Goal: Find contact information: Find contact information

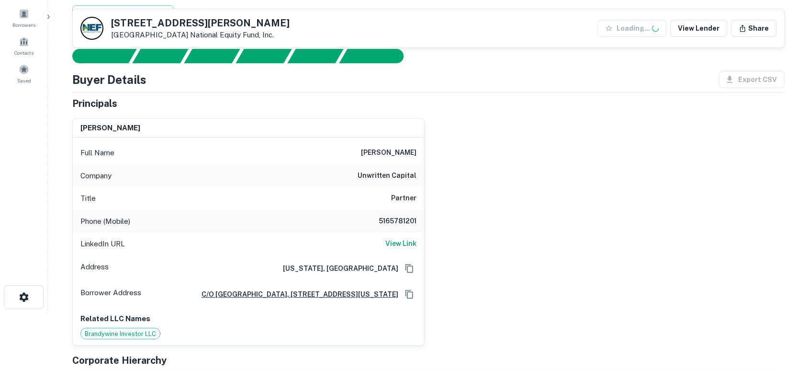
scroll to position [142, 0]
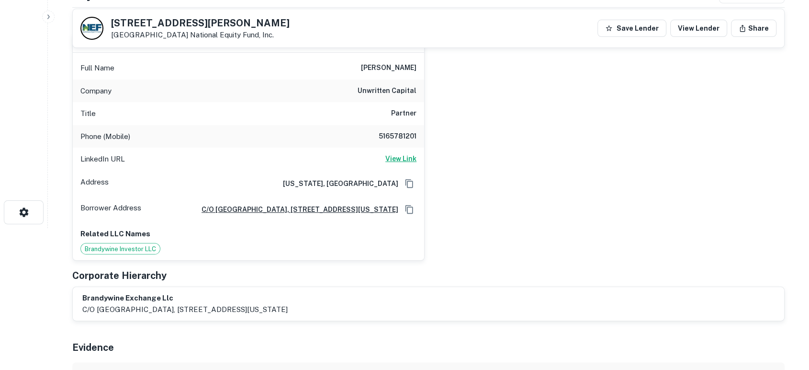
click at [410, 158] on h6 "View Link" at bounding box center [401, 158] width 31 height 11
click at [534, 228] on div "andrew weil Full Name andrew weil Company unwritten capital Title Partner Phone…" at bounding box center [425, 143] width 720 height 235
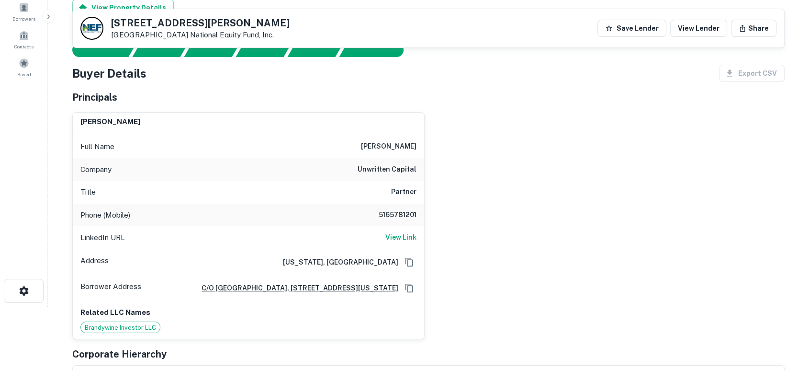
scroll to position [0, 0]
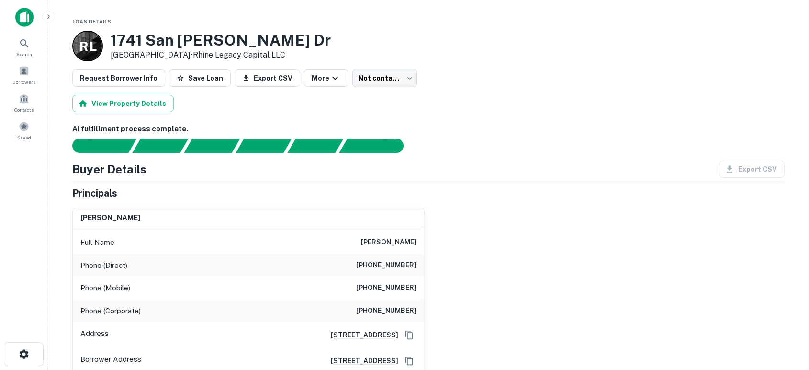
click at [559, 295] on div "shmuel schlaff Full Name shmuel schlaff Phone (Direct) (718) 435-4125 Phone (Mo…" at bounding box center [425, 287] width 720 height 174
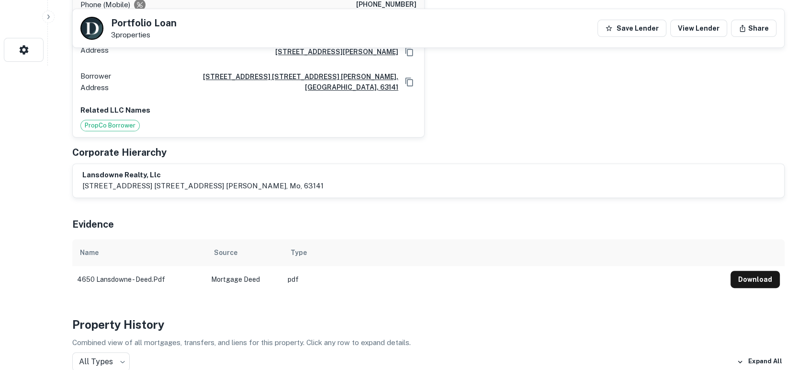
scroll to position [284, 0]
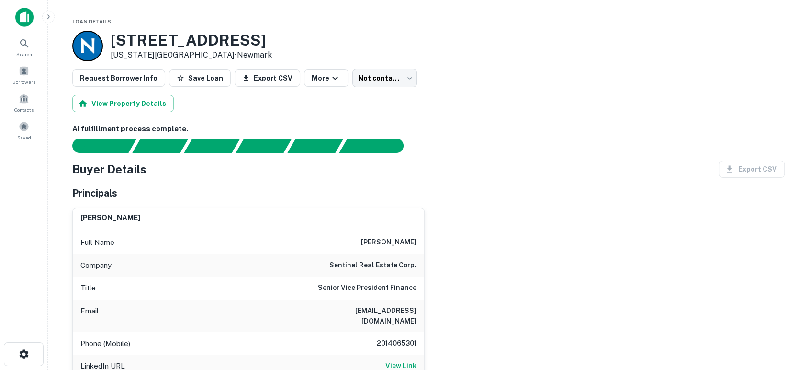
click at [499, 265] on div "brian kraut Full Name brian kraut Company sentinel real estate corp. Title Seni…" at bounding box center [425, 334] width 720 height 268
drag, startPoint x: 331, startPoint y: 260, endPoint x: 415, endPoint y: 262, distance: 84.8
click at [415, 262] on div "Company sentinel real estate corp." at bounding box center [249, 265] width 352 height 23
copy h6 "sentinel real estate corp"
click at [480, 282] on div "brian kraut Full Name brian kraut Company sentinel real estate corp. Title Seni…" at bounding box center [425, 334] width 720 height 268
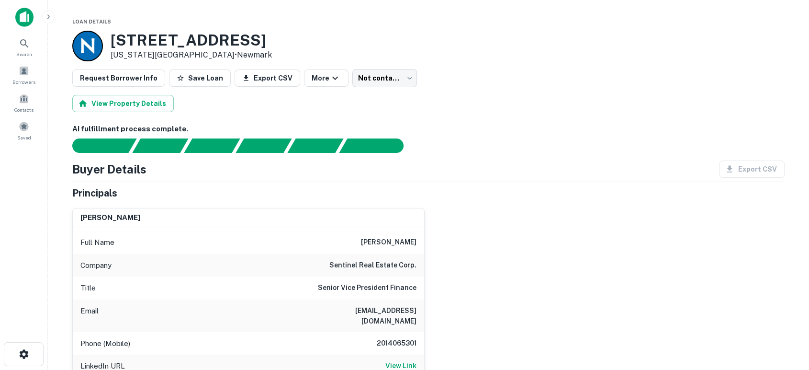
click at [504, 260] on div "brian kraut Full Name brian kraut Company sentinel real estate corp. Title Seni…" at bounding box center [425, 334] width 720 height 268
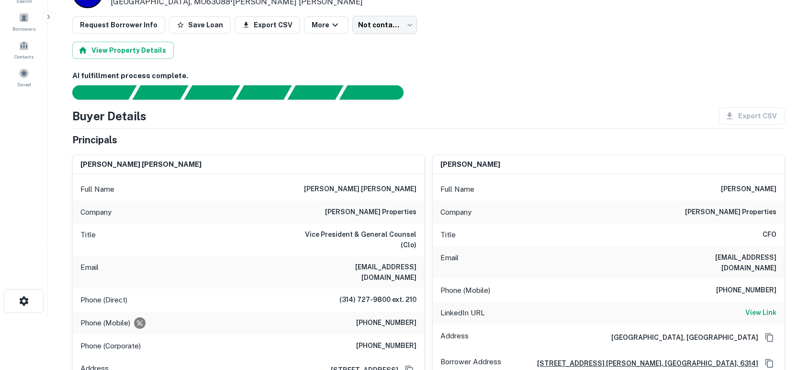
scroll to position [71, 0]
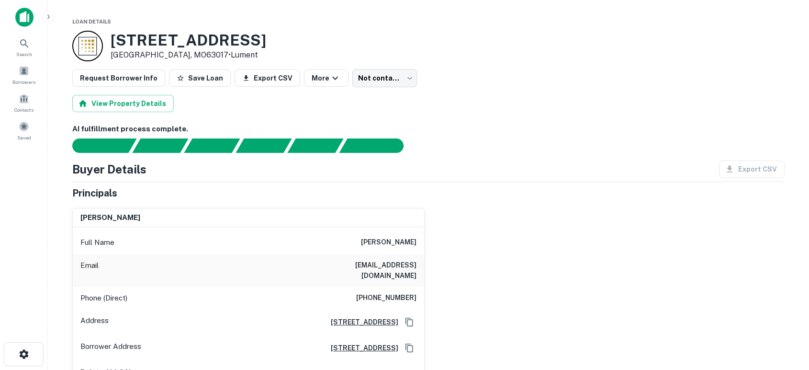
click at [570, 286] on div "gregory p zes Full Name gregory p zes Email mothpeople@aol.com Phone (Direct) (…" at bounding box center [425, 299] width 720 height 199
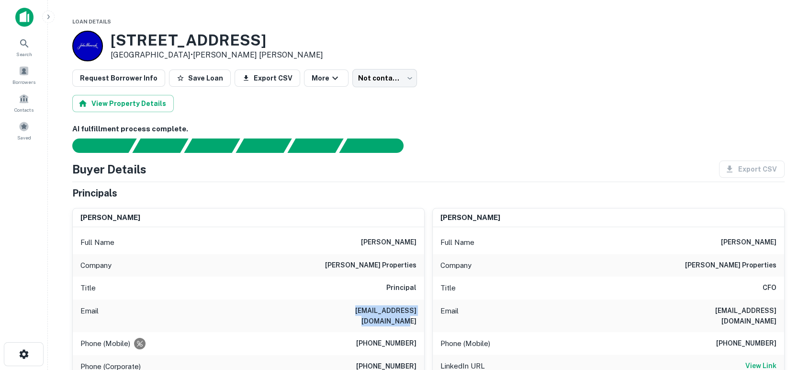
drag, startPoint x: 318, startPoint y: 308, endPoint x: 417, endPoint y: 306, distance: 99.2
click at [417, 306] on div "Email mwolff@wolffproperties.com" at bounding box center [249, 315] width 352 height 33
copy h6 "mwolff@wolffproperties.com"
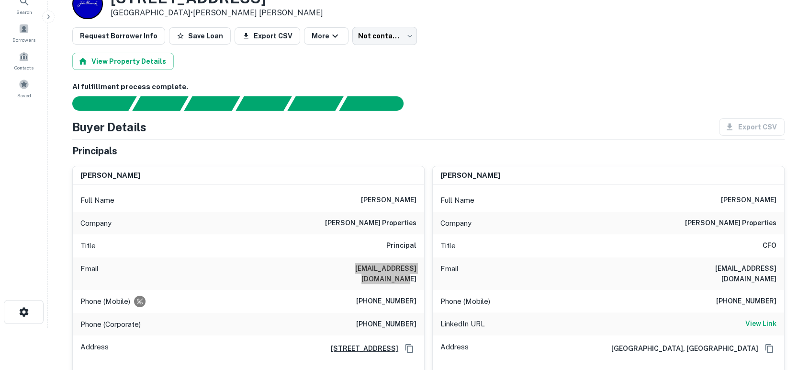
scroll to position [71, 0]
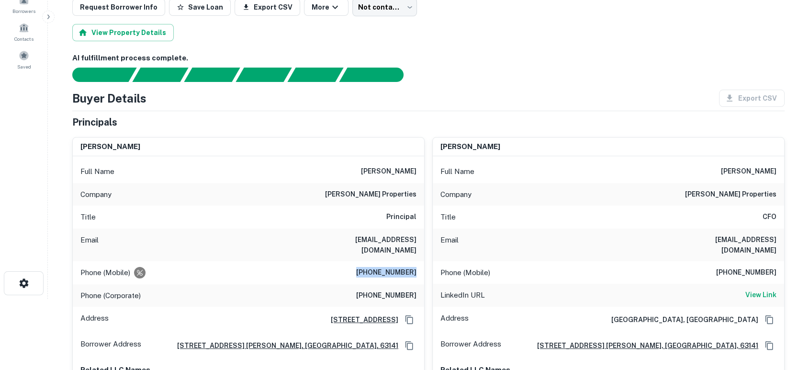
drag, startPoint x: 355, startPoint y: 258, endPoint x: 421, endPoint y: 261, distance: 65.7
click at [421, 261] on div "Phone (Mobile) (314) 580-7295" at bounding box center [249, 272] width 352 height 23
copy h6 "(314) 580-7295"
drag, startPoint x: 683, startPoint y: 238, endPoint x: 777, endPoint y: 237, distance: 94.8
click at [777, 237] on div "Email prubin@wolffproperties.com" at bounding box center [609, 244] width 352 height 33
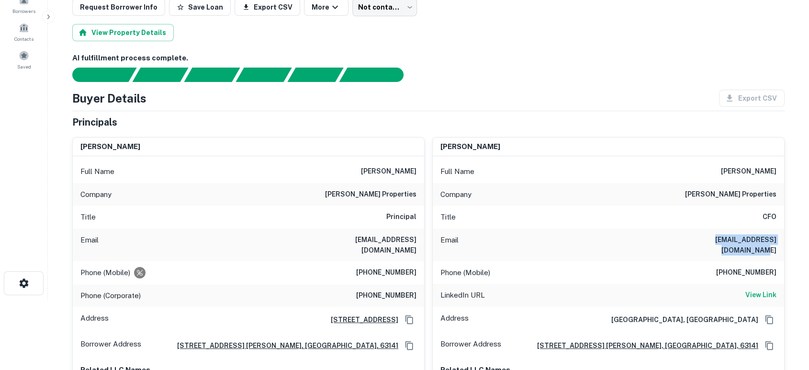
copy h6 "prubin@wolffproperties.com"
drag, startPoint x: 721, startPoint y: 257, endPoint x: 784, endPoint y: 257, distance: 62.7
click at [784, 261] on div "Phone (Mobile) 636-519-7609" at bounding box center [609, 272] width 352 height 23
copy h6 "636-519-7609"
drag, startPoint x: 686, startPoint y: 242, endPoint x: 778, endPoint y: 246, distance: 92.1
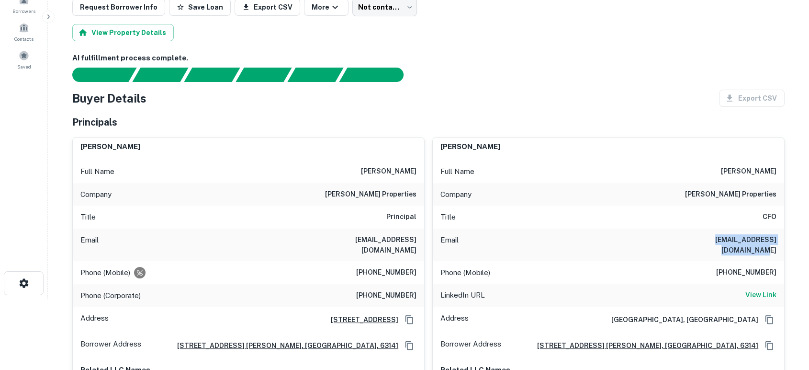
click at [778, 246] on div "Email prubin@wolffproperties.com" at bounding box center [609, 244] width 352 height 33
copy h6 "prubin@wolffproperties.com"
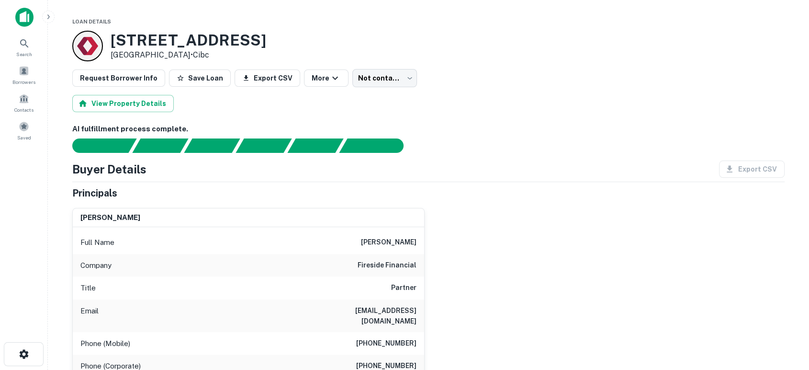
click at [506, 306] on div "michael j. bailey Full Name michael j. bailey Company fireside financial Title …" at bounding box center [425, 334] width 720 height 268
click at [527, 296] on div "michael j. bailey Full Name michael j. bailey Company fireside financial Title …" at bounding box center [425, 334] width 720 height 268
drag, startPoint x: 314, startPoint y: 312, endPoint x: 425, endPoint y: 312, distance: 110.6
click at [425, 312] on div "michael j. bailey Full Name michael j. bailey Company fireside financial Title …" at bounding box center [425, 334] width 720 height 268
copy h6 "mjbailey@firesidefinancial.com"
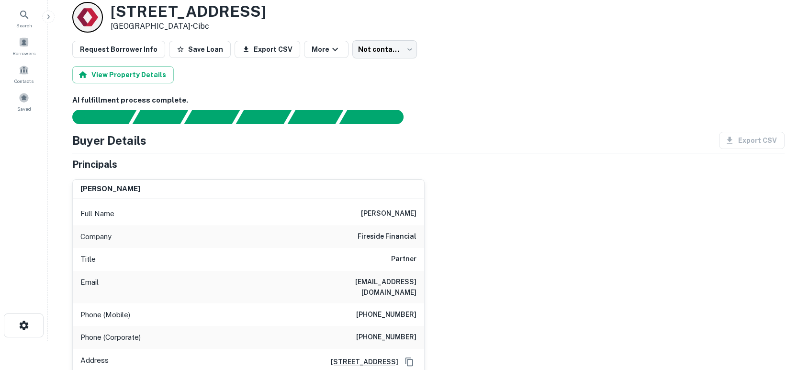
scroll to position [71, 0]
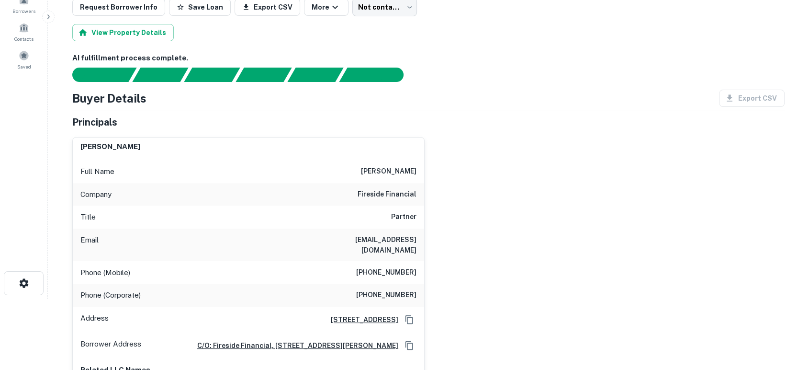
drag, startPoint x: 487, startPoint y: 267, endPoint x: 456, endPoint y: 265, distance: 30.2
click at [487, 267] on div "michael j. bailey Full Name michael j. bailey Company fireside financial Title …" at bounding box center [425, 263] width 720 height 268
drag, startPoint x: 366, startPoint y: 259, endPoint x: 419, endPoint y: 260, distance: 52.7
click at [419, 261] on div "Phone (Mobile) (618) 407-7748" at bounding box center [249, 272] width 352 height 23
copy h6 "(618) 407-7748"
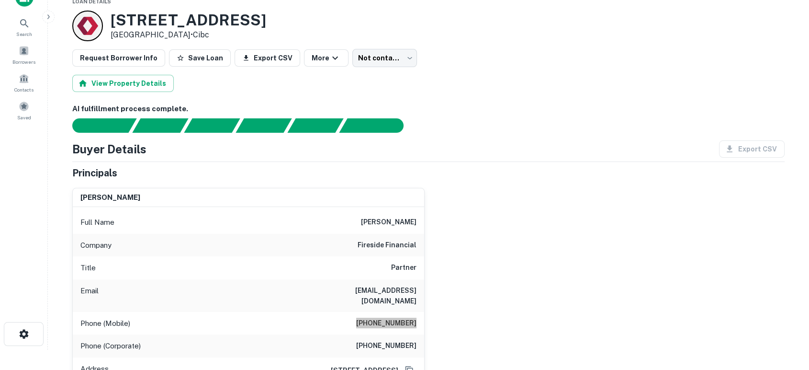
scroll to position [0, 0]
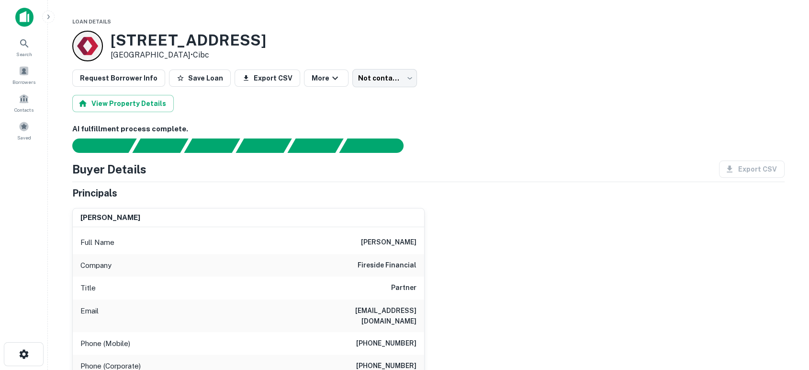
drag, startPoint x: 511, startPoint y: 150, endPoint x: 499, endPoint y: 153, distance: 12.0
click at [511, 150] on div at bounding box center [423, 145] width 724 height 14
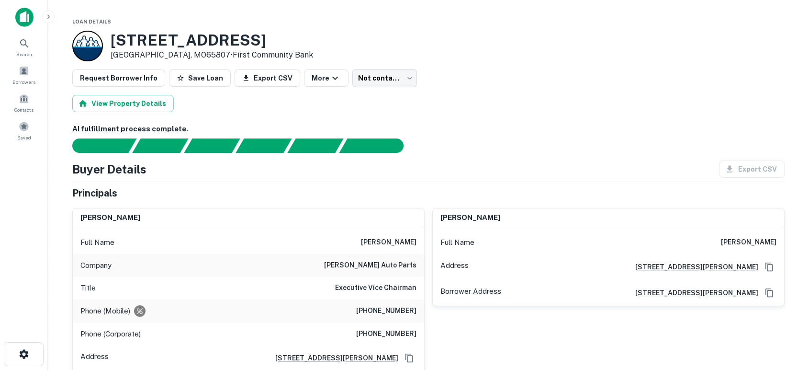
click at [490, 328] on div "[PERSON_NAME] Full Name [PERSON_NAME] Address [STREET_ADDRESS][GEOGRAPHIC_DATA]…" at bounding box center [605, 298] width 360 height 197
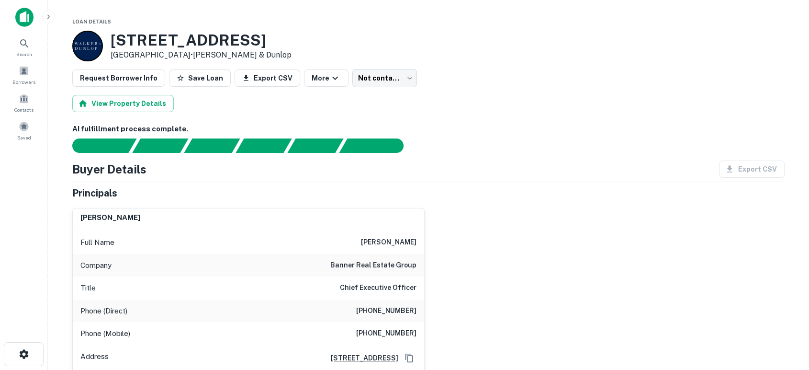
click at [544, 273] on div "[PERSON_NAME] Full Name [PERSON_NAME] Company banner real estate group Title Ch…" at bounding box center [425, 317] width 720 height 235
